Goal: Information Seeking & Learning: Compare options

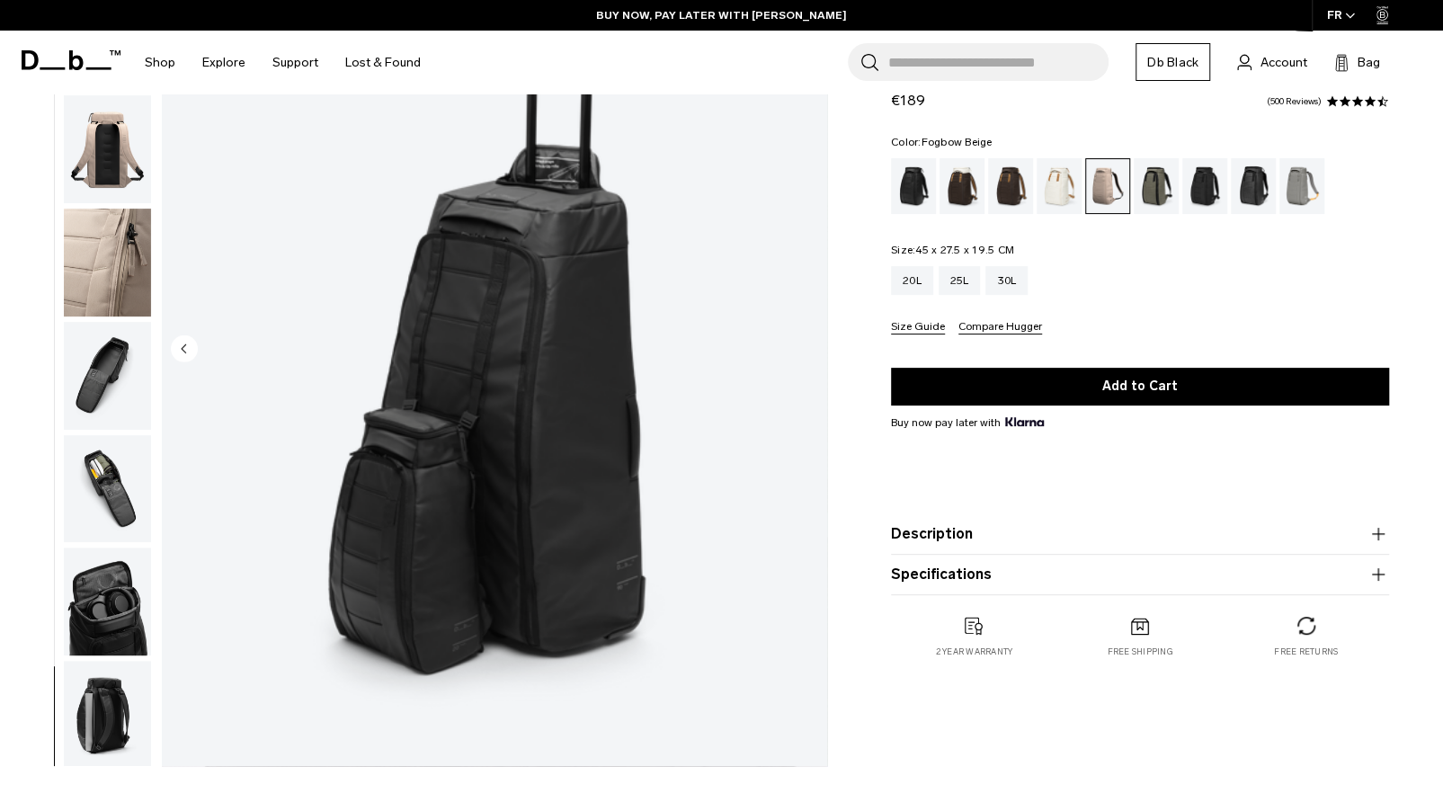
scroll to position [180, 0]
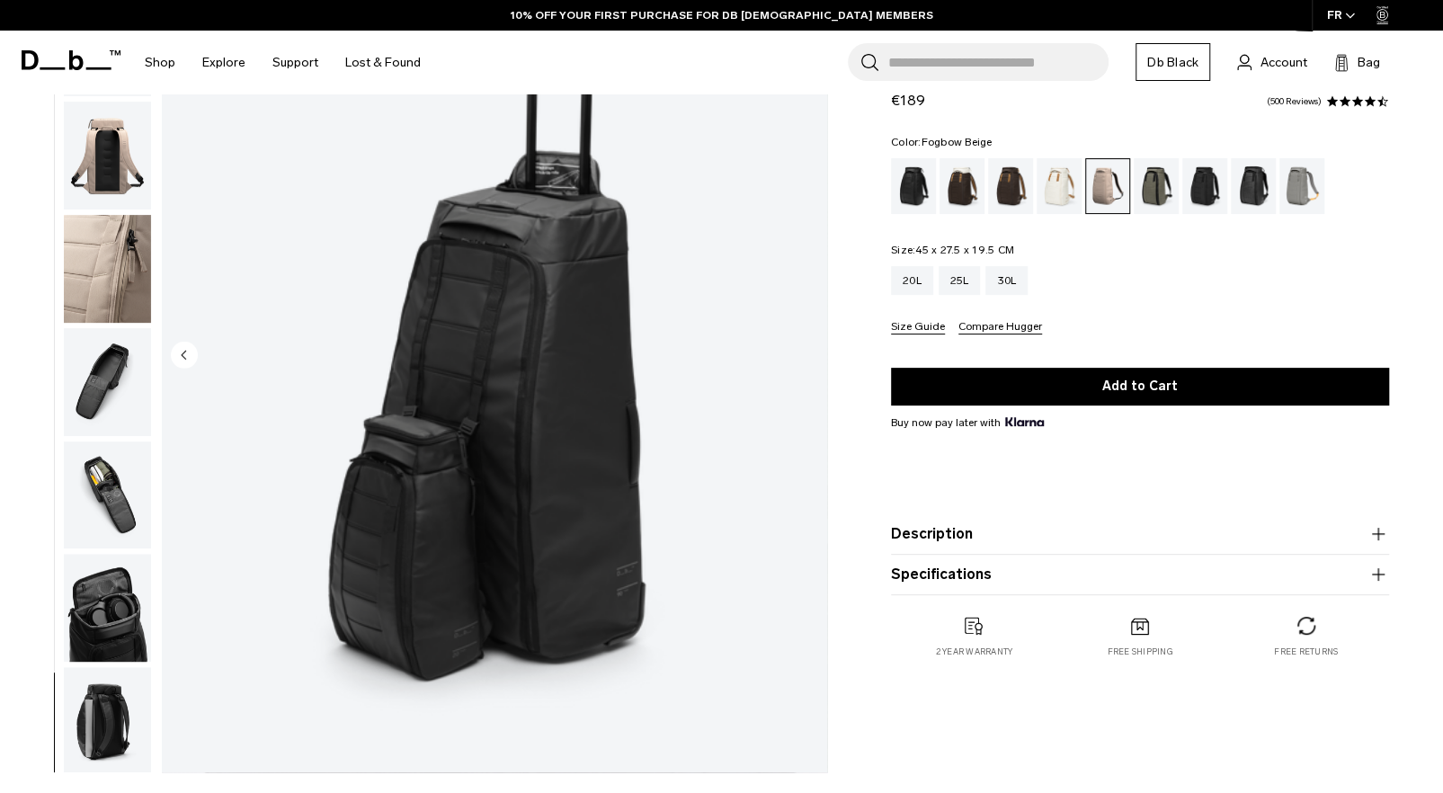
click at [990, 533] on button "Description" at bounding box center [1140, 534] width 498 height 22
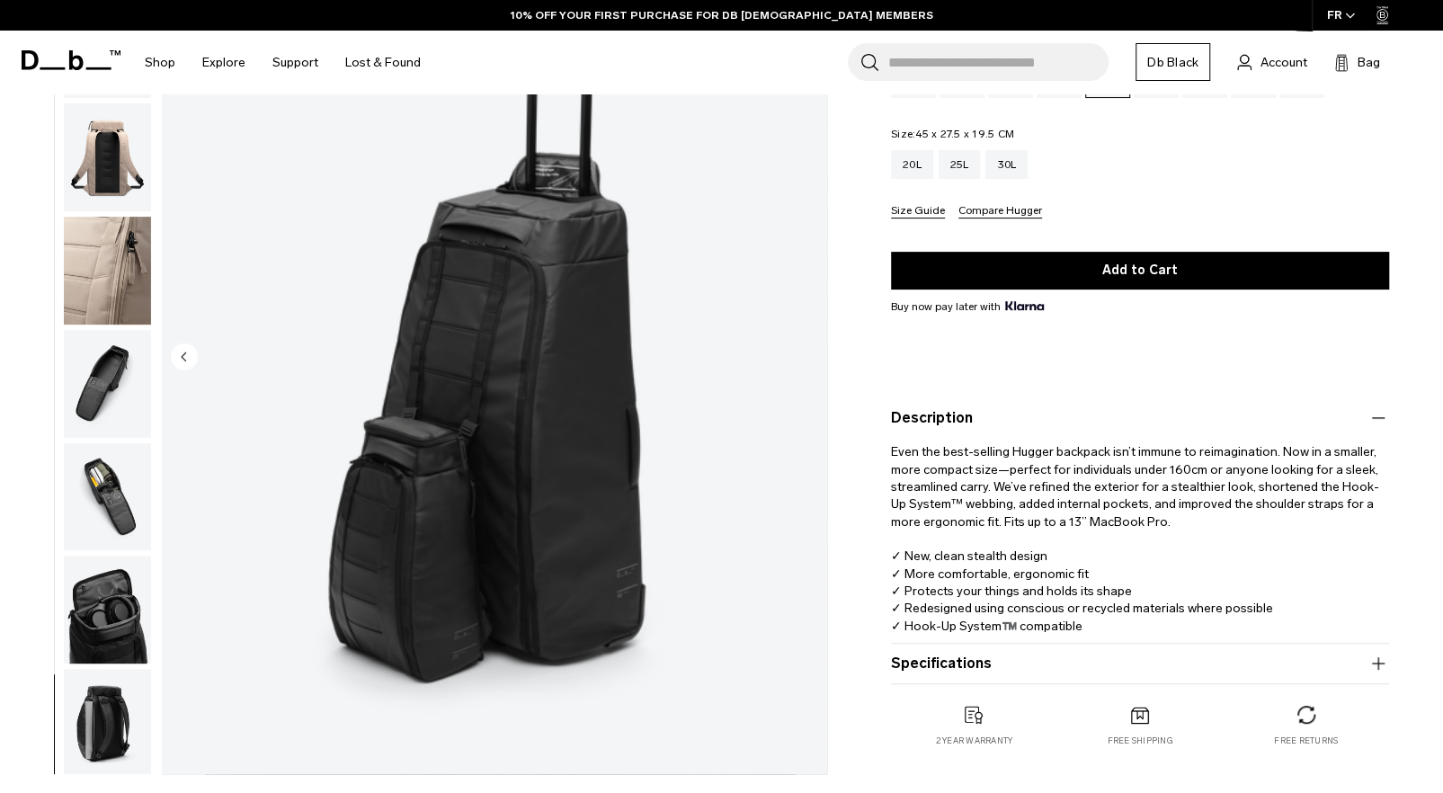
click at [976, 666] on button "Specifications" at bounding box center [1140, 663] width 498 height 22
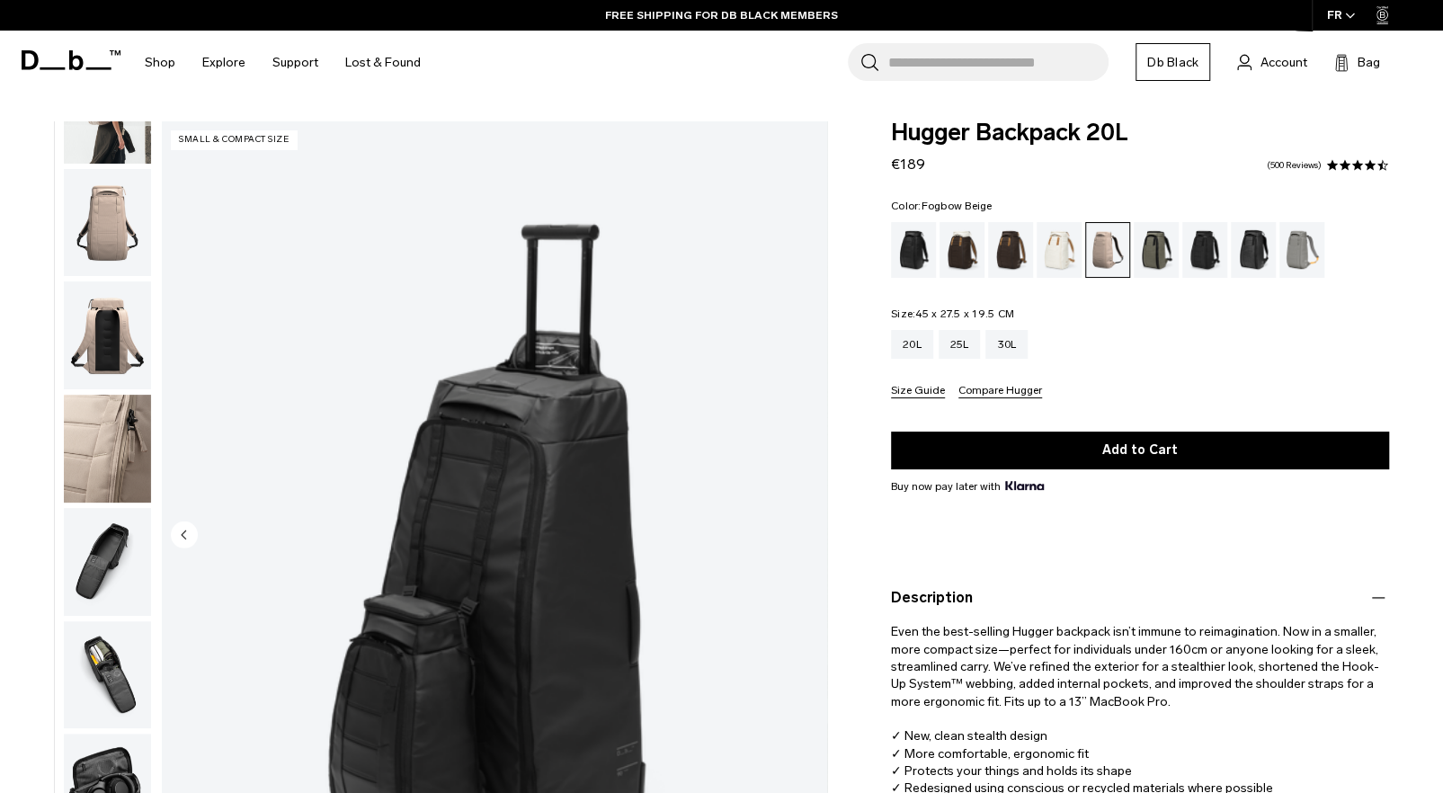
scroll to position [0, 0]
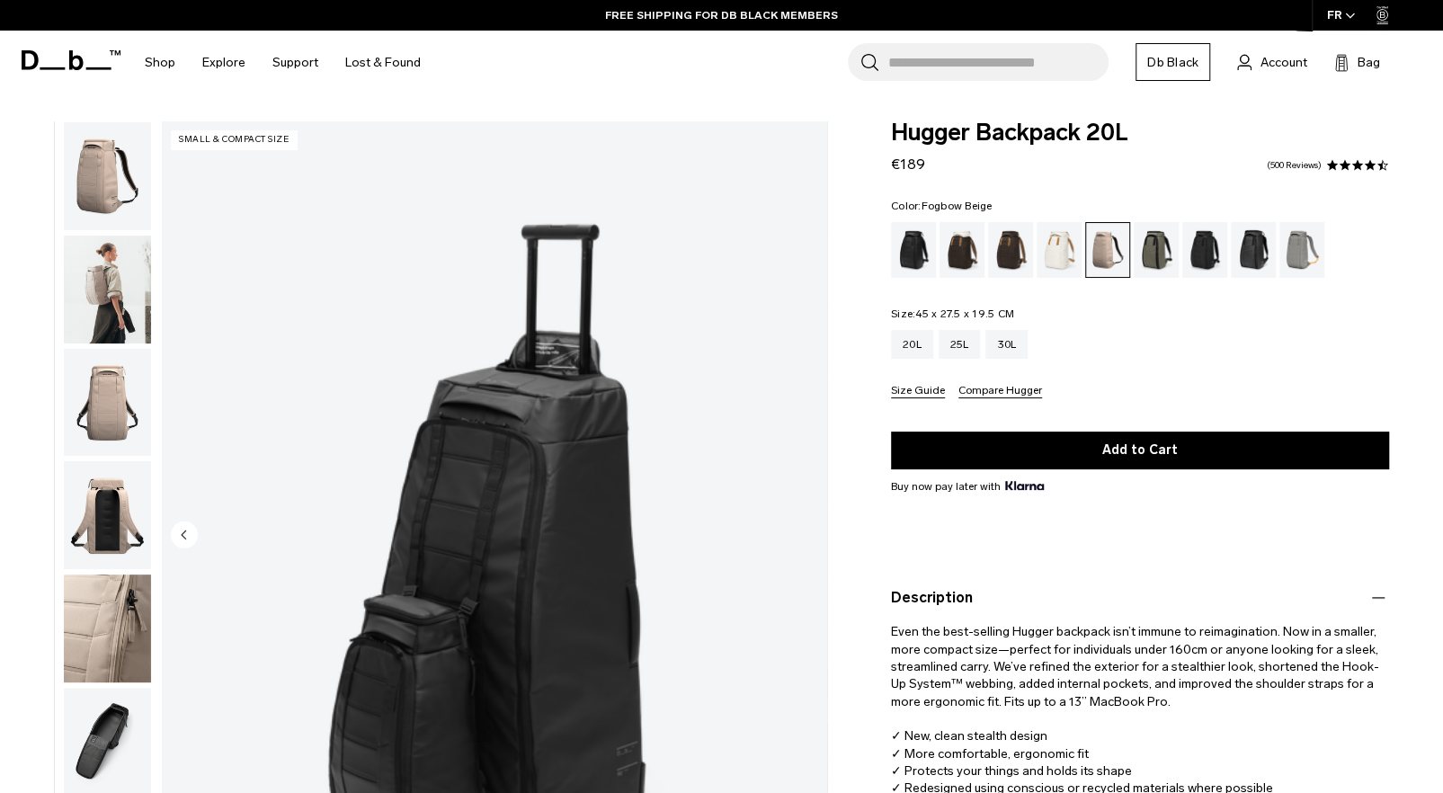
click at [102, 296] on img "button" at bounding box center [107, 289] width 87 height 108
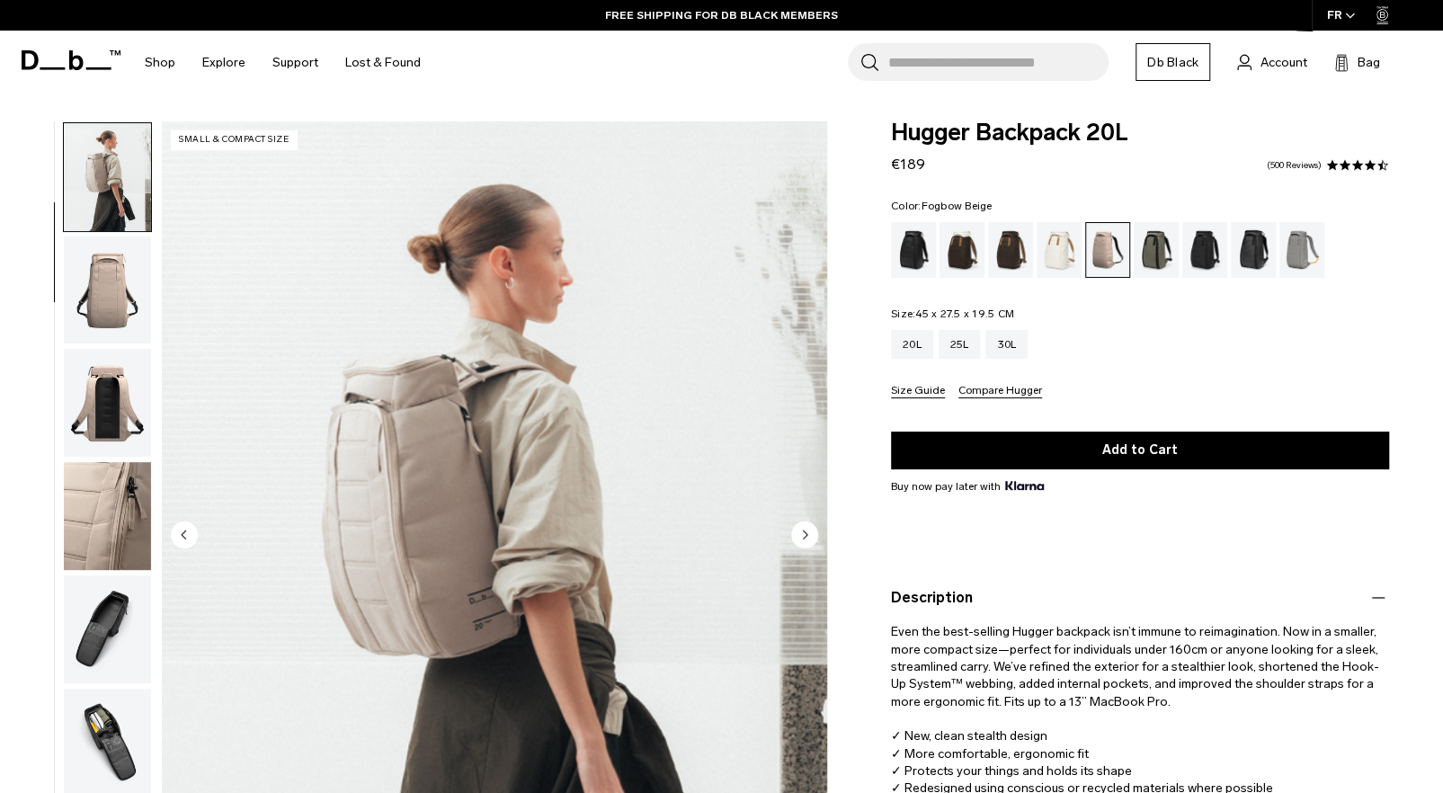
scroll to position [113, 0]
click at [939, 342] on div "25L" at bounding box center [959, 344] width 42 height 29
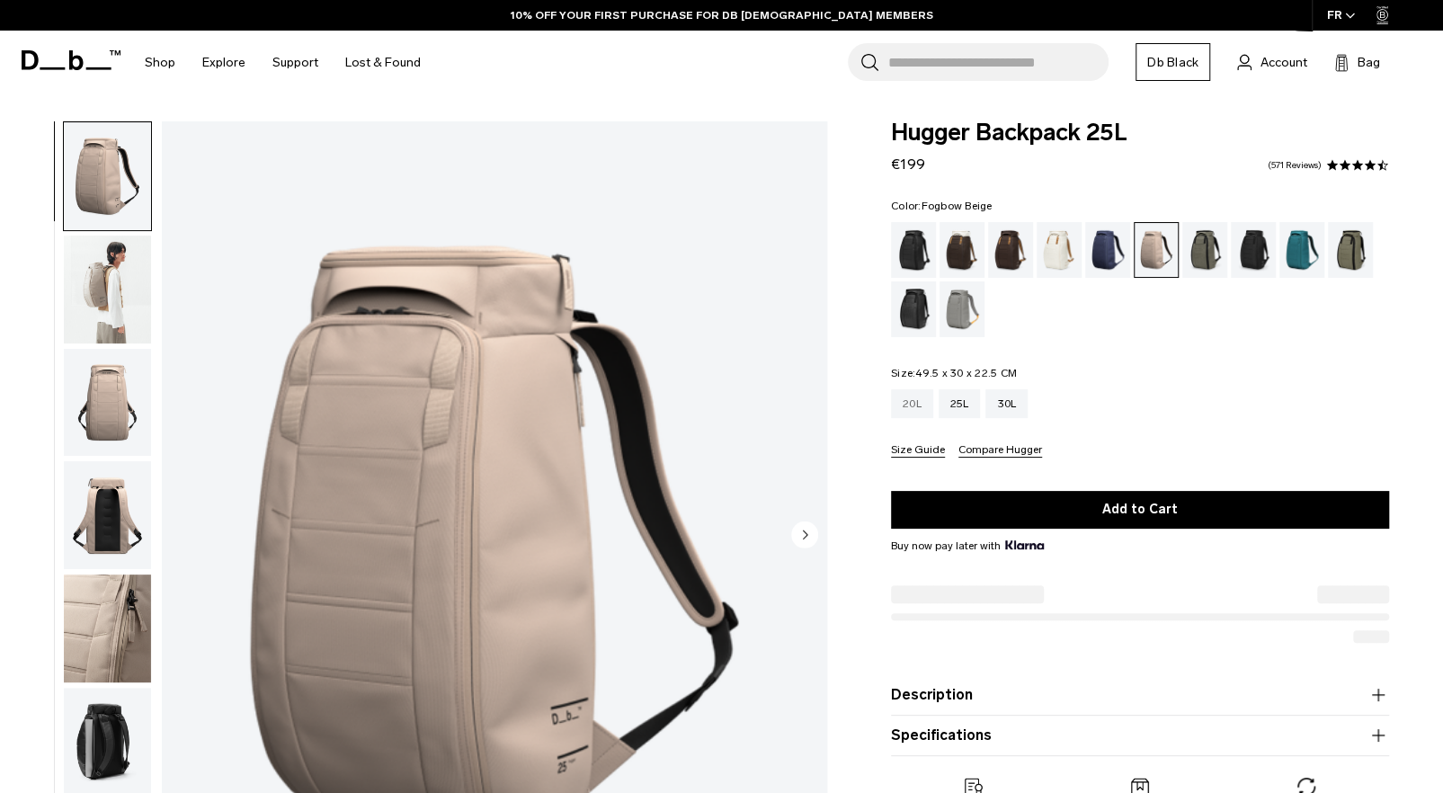
click at [915, 391] on div "20L" at bounding box center [912, 403] width 42 height 29
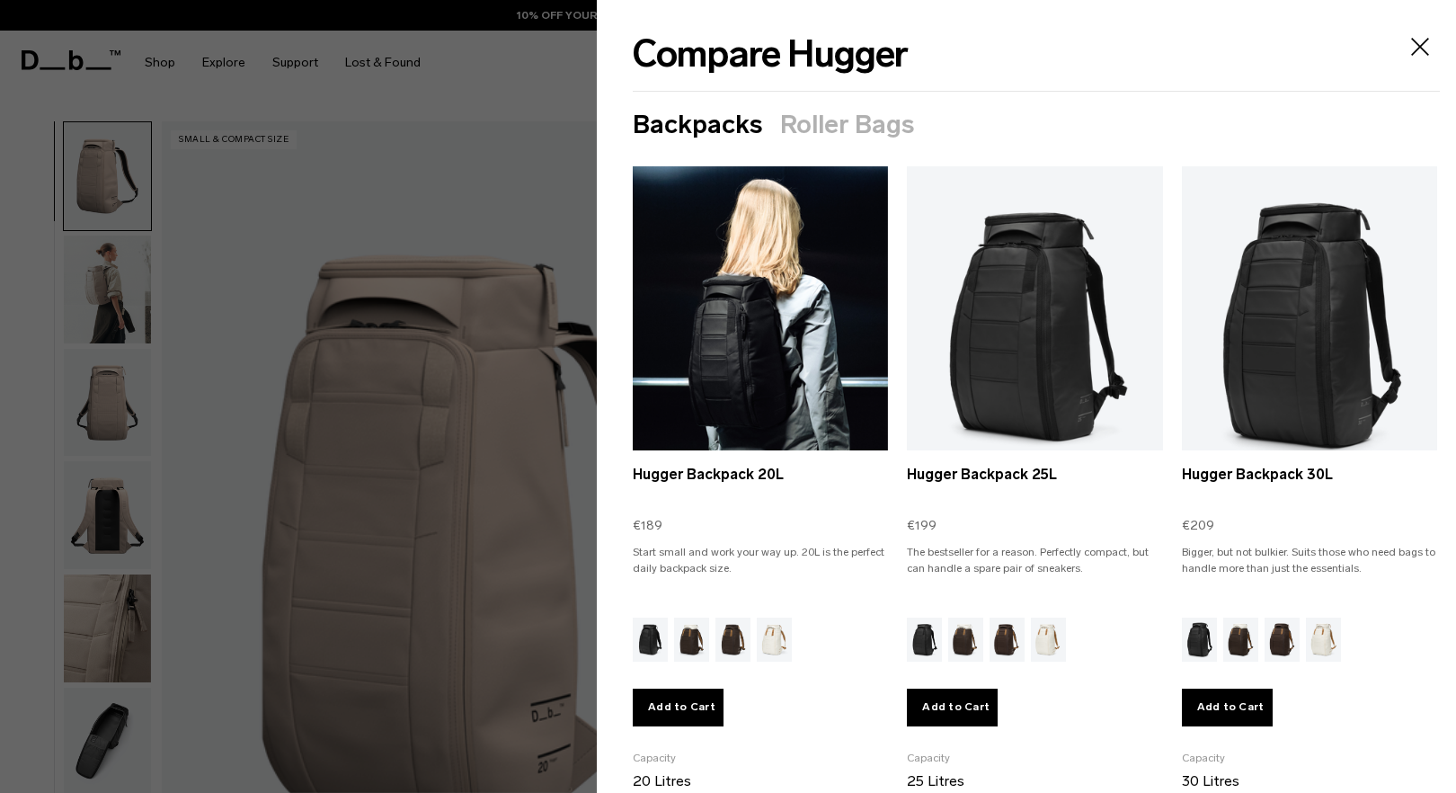
scroll to position [331, 0]
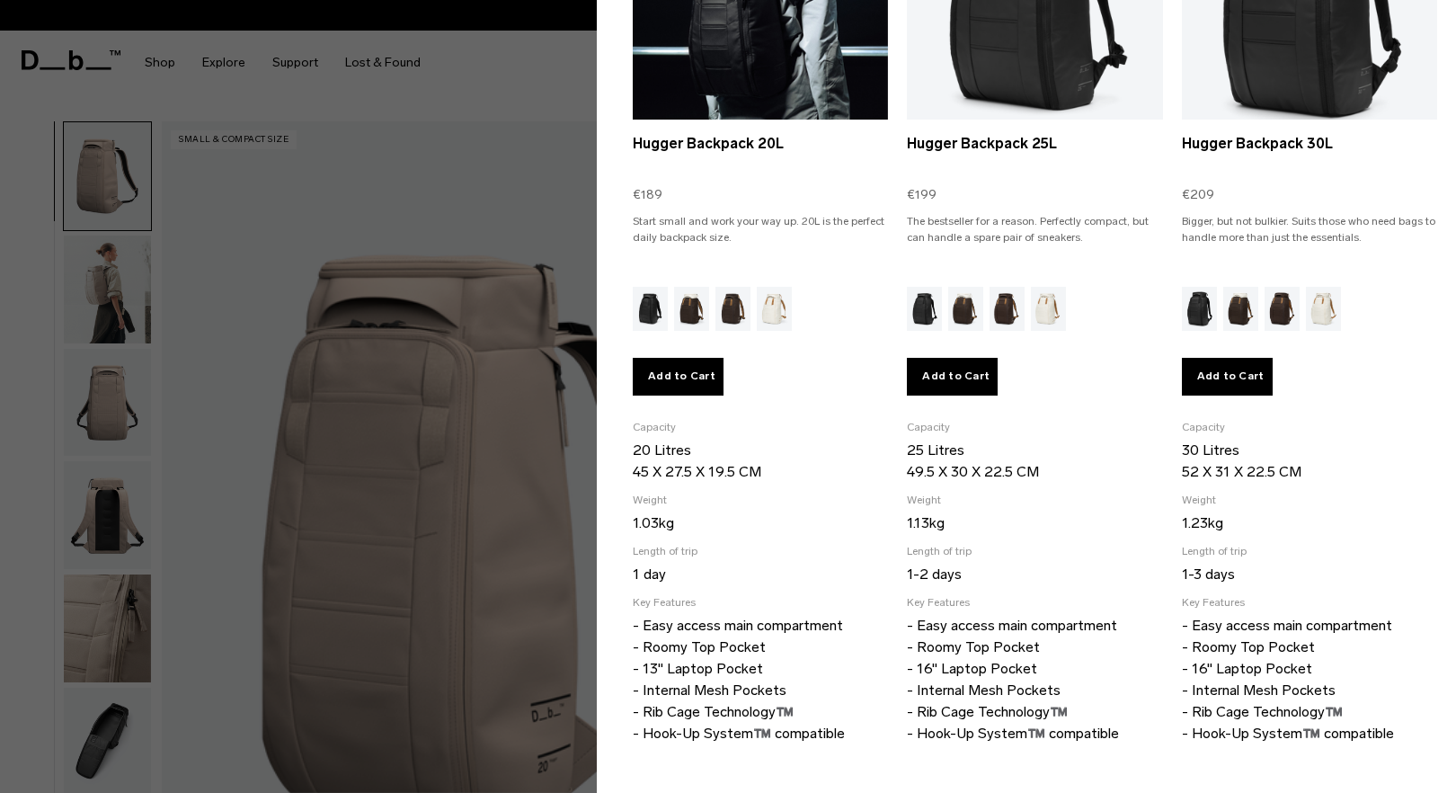
click at [781, 696] on p "- Easy access main compartment - Roomy Top Pocket - 13" Laptop Pocket - Interna…" at bounding box center [760, 679] width 255 height 129
click at [820, 659] on p "- Easy access main compartment - Roomy Top Pocket - 13" Laptop Pocket - Interna…" at bounding box center [760, 679] width 255 height 129
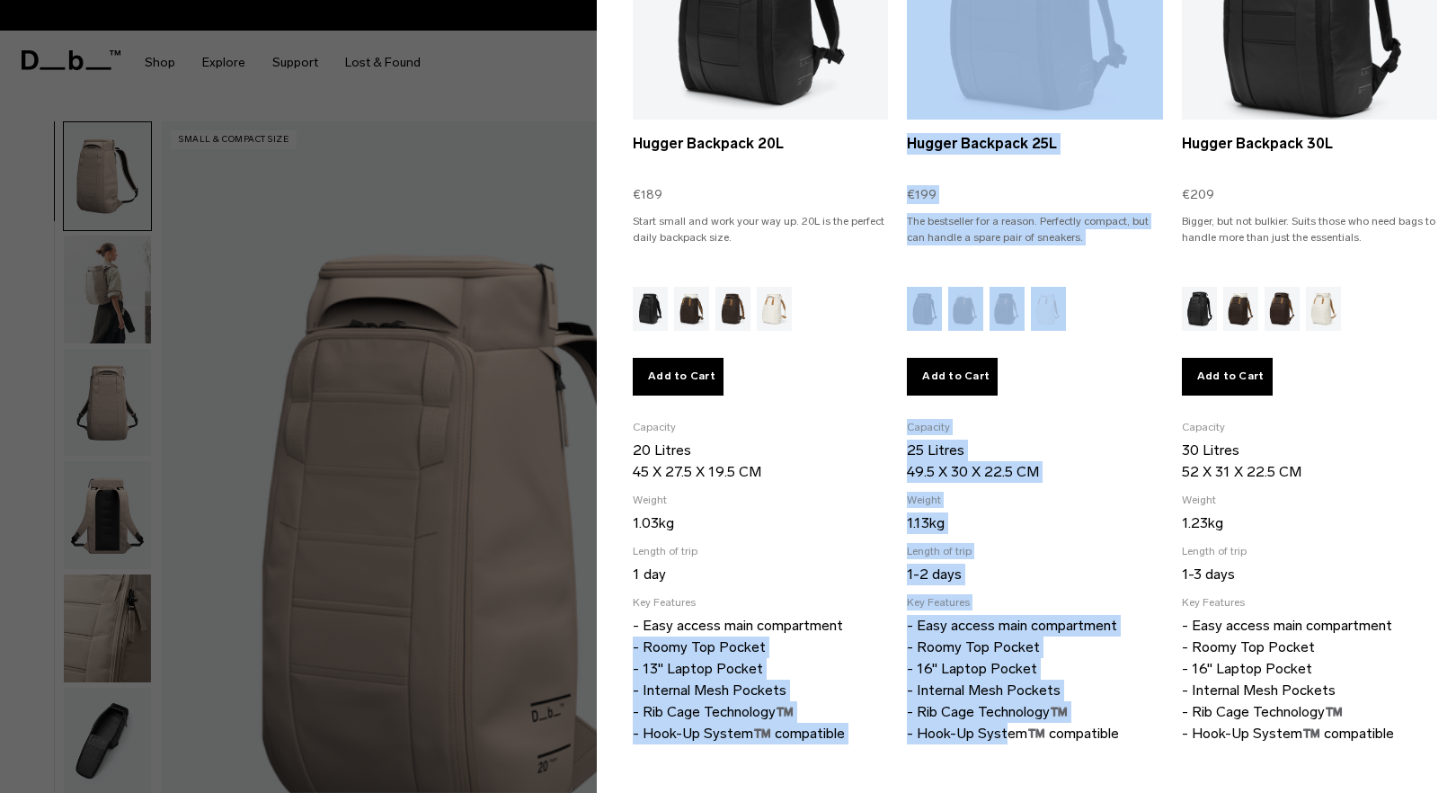
drag, startPoint x: 824, startPoint y: 647, endPoint x: 1016, endPoint y: 763, distance: 223.8
click at [1014, 767] on ul "Selected Hugger Backpack 20L €189 Start small and work your way up. 20L is the …" at bounding box center [1035, 308] width 805 height 945
click at [1016, 761] on ul "Selected Hugger Backpack 20L €189 Start small and work your way up. 20L is the …" at bounding box center [1035, 308] width 805 height 945
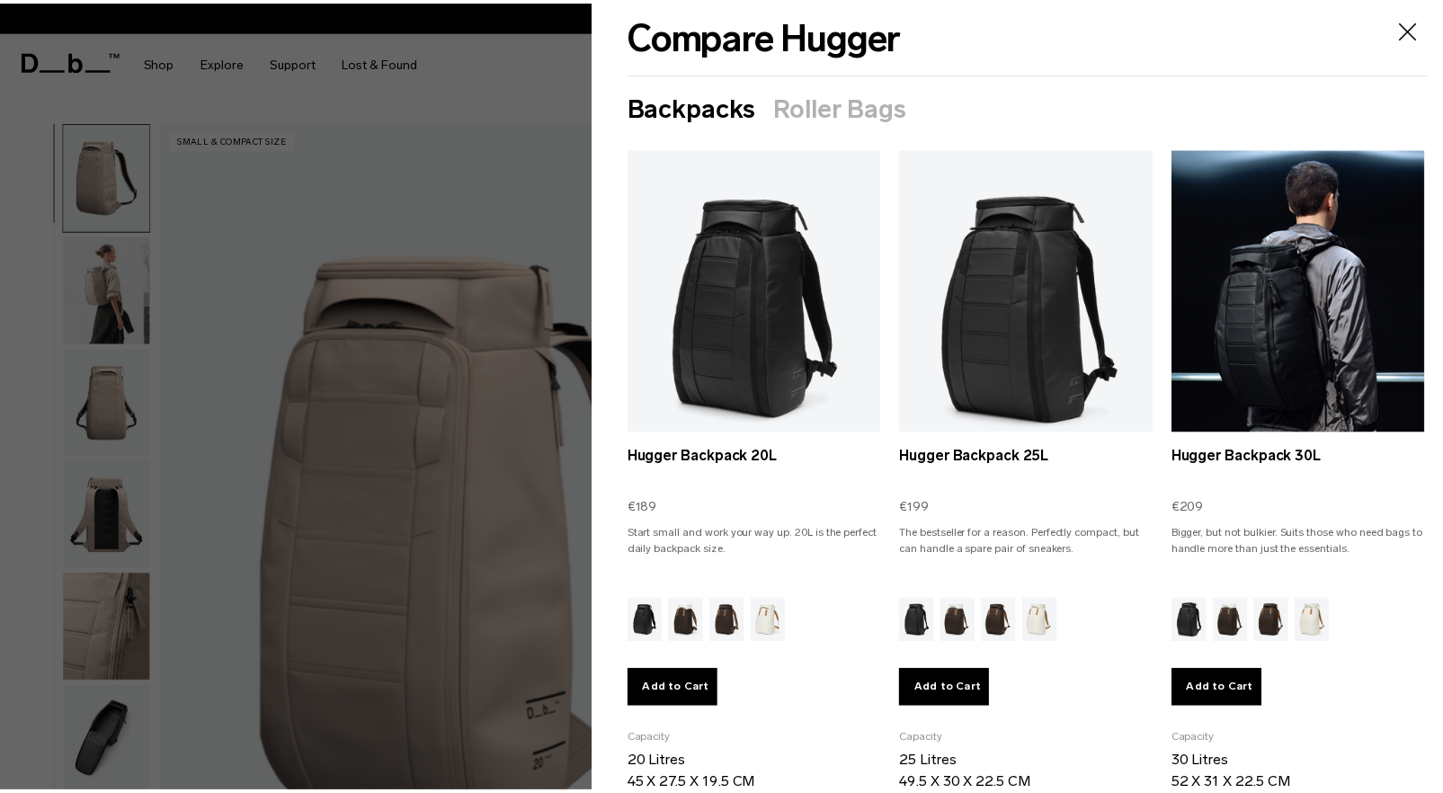
scroll to position [0, 0]
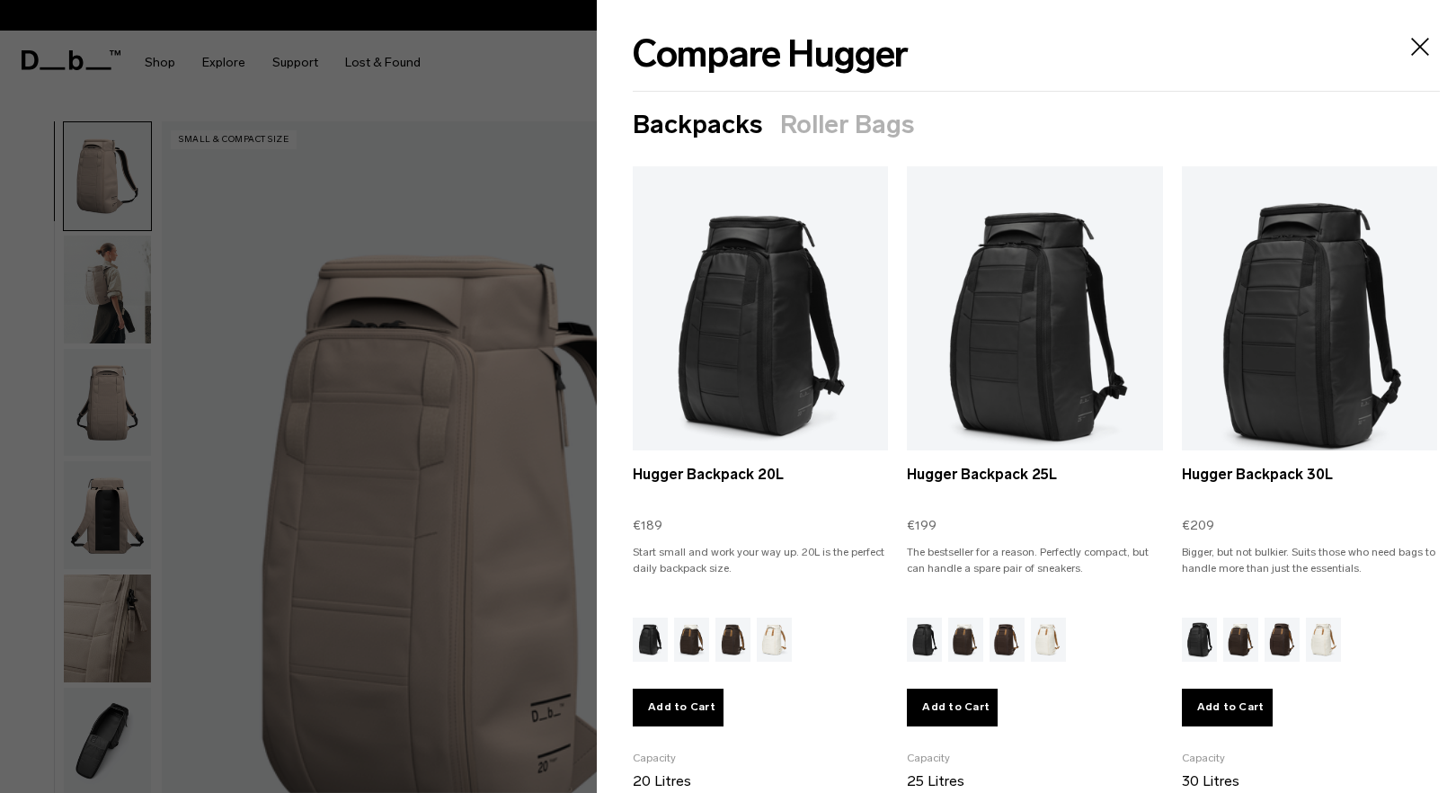
click at [819, 118] on button "Roller Bags" at bounding box center [847, 125] width 134 height 29
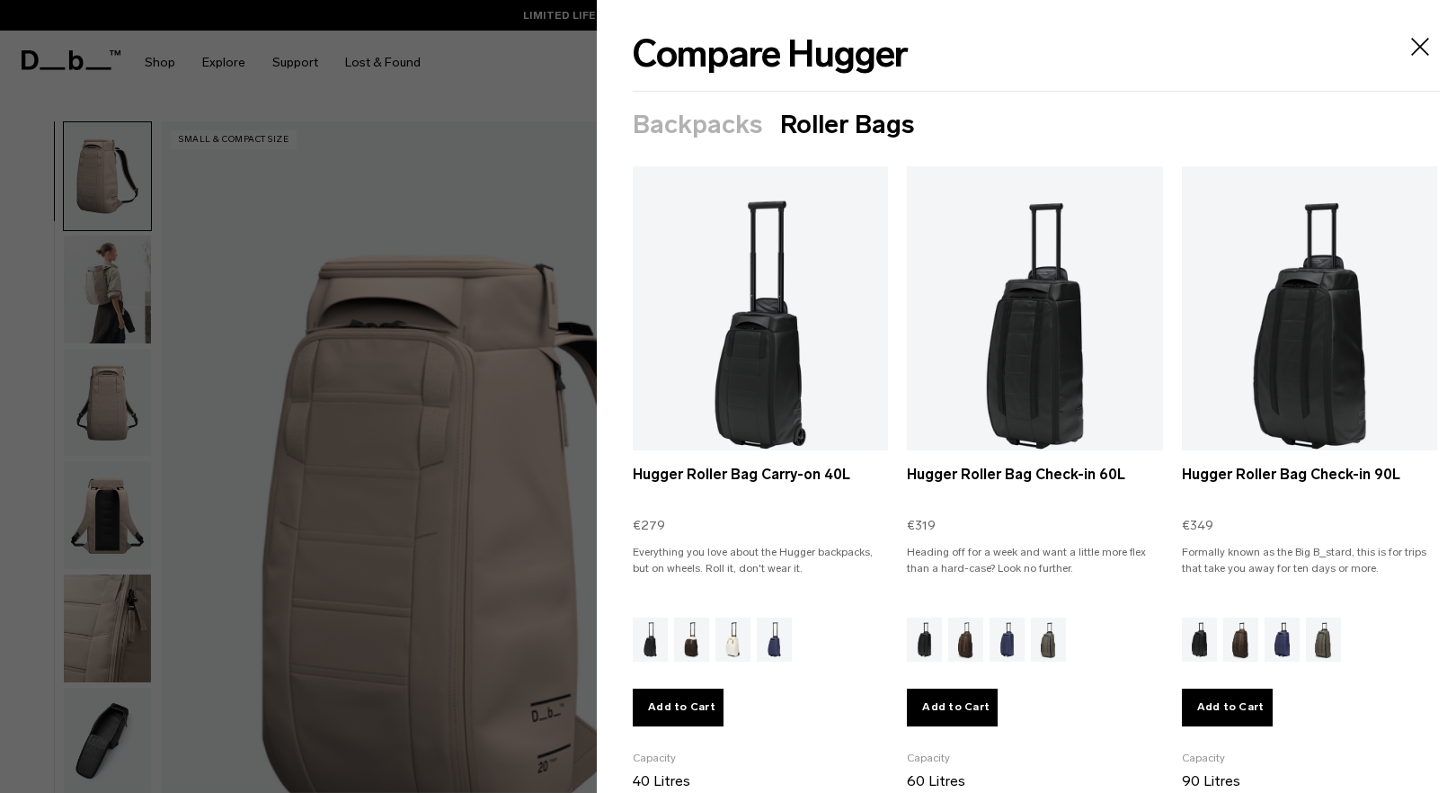
click at [1411, 44] on icon "Close" at bounding box center [1420, 47] width 18 height 18
